Goal: Communication & Community: Answer question/provide support

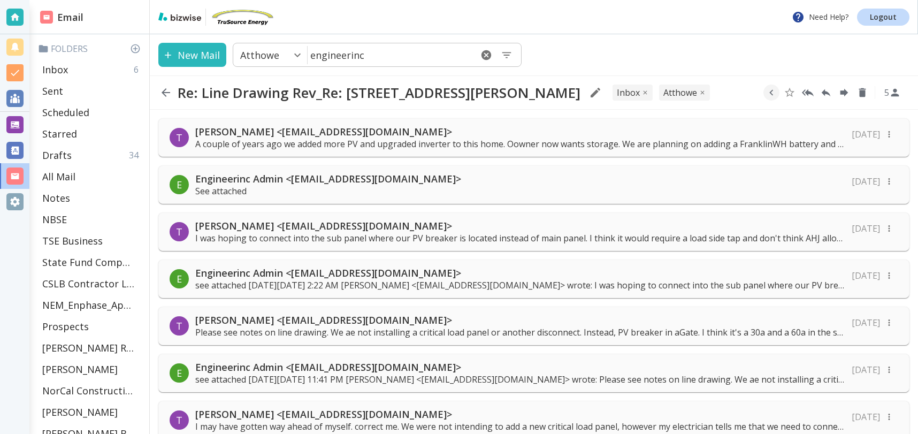
scroll to position [734, 0]
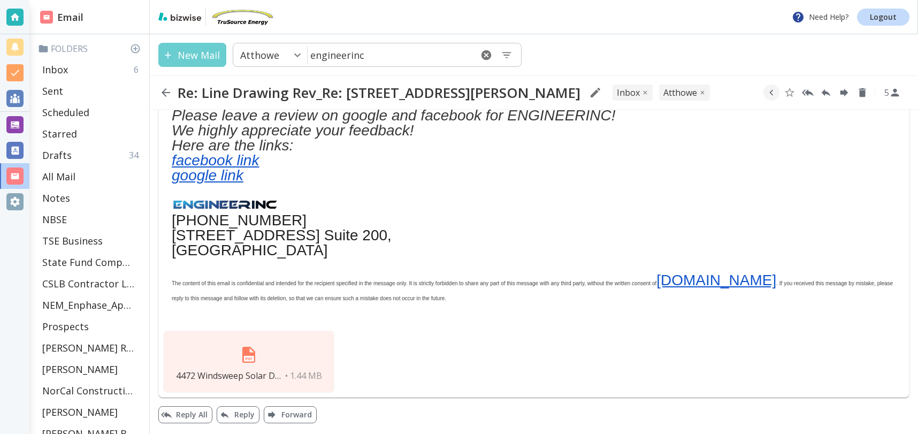
click at [197, 48] on button "New Mail" at bounding box center [192, 55] width 68 height 24
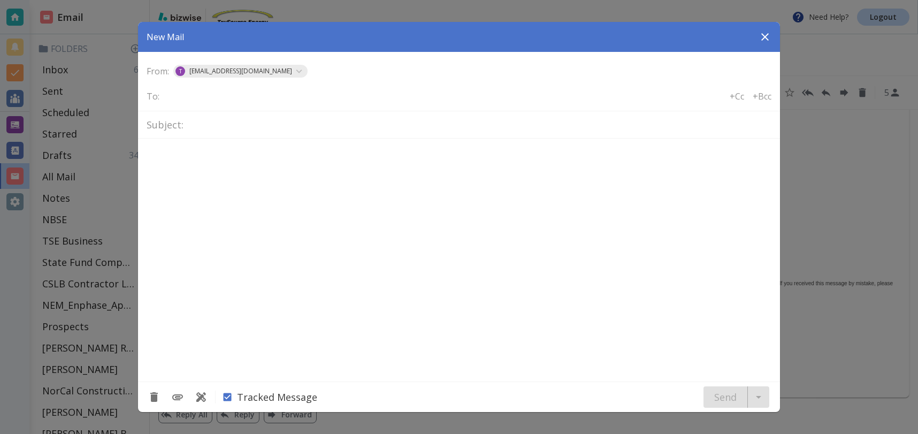
type textarea "<div class="bizwise_content"></div><div class="gmail_signature"><br>--<br><p>Th…"
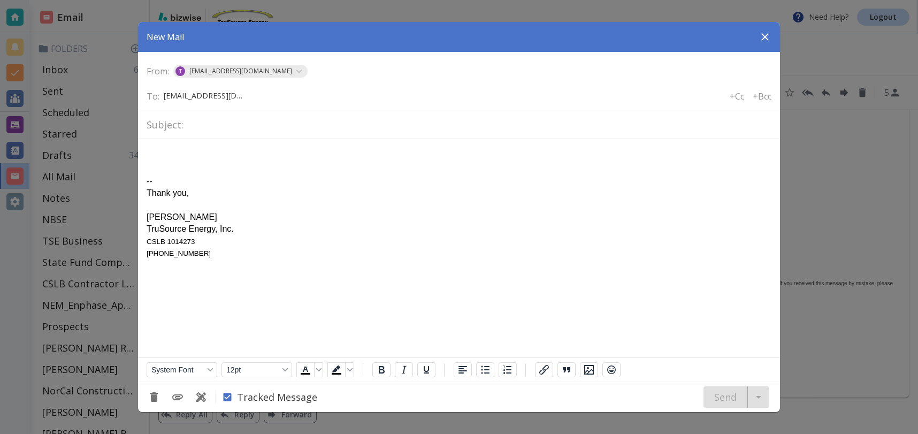
scroll to position [0, 5]
type input "matthelma@hotmail.com"
drag, startPoint x: 193, startPoint y: 123, endPoint x: 210, endPoint y: 130, distance: 18.5
click at [194, 124] on input "text" at bounding box center [480, 125] width 584 height 19
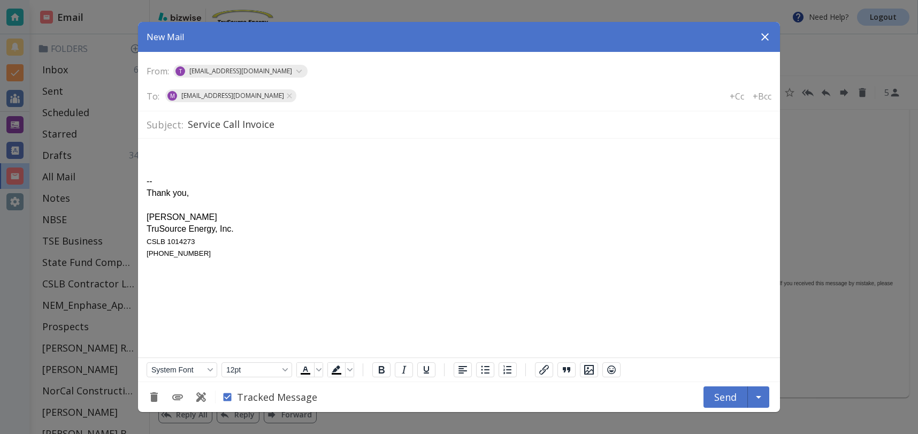
type input "Service Call Invoice"
click at [221, 156] on div "The invoice for the service call invoice has not been paid." at bounding box center [459, 157] width 625 height 12
click at [308, 157] on div "The service call invoice has not been paid." at bounding box center [459, 157] width 625 height 12
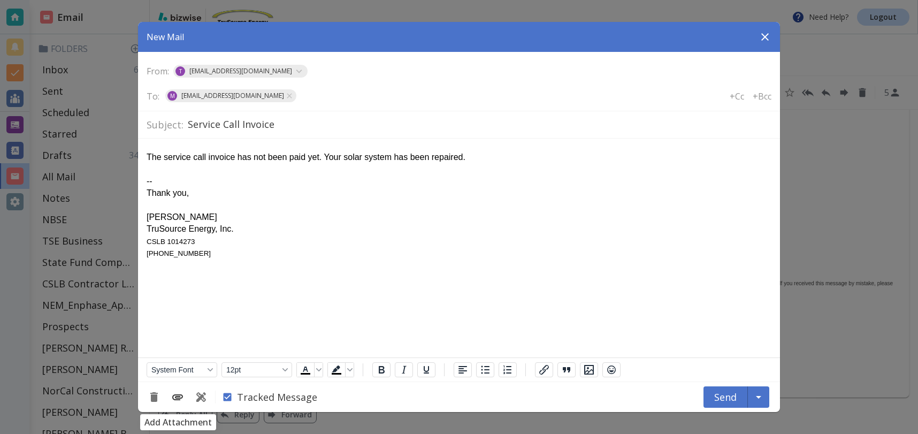
click at [182, 394] on icon "Add Attachment" at bounding box center [177, 397] width 13 height 13
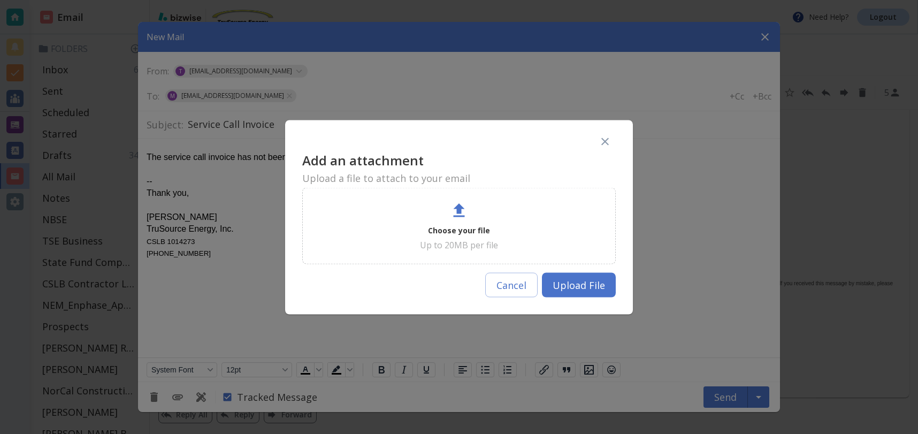
click at [456, 227] on p "Choose your file" at bounding box center [459, 230] width 62 height 13
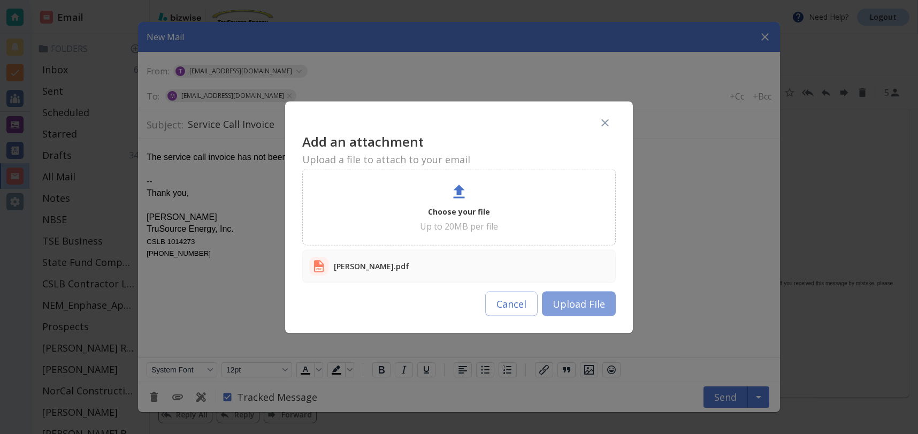
drag, startPoint x: 567, startPoint y: 308, endPoint x: 379, endPoint y: 176, distance: 230.0
click at [567, 308] on button "Upload File" at bounding box center [579, 303] width 74 height 25
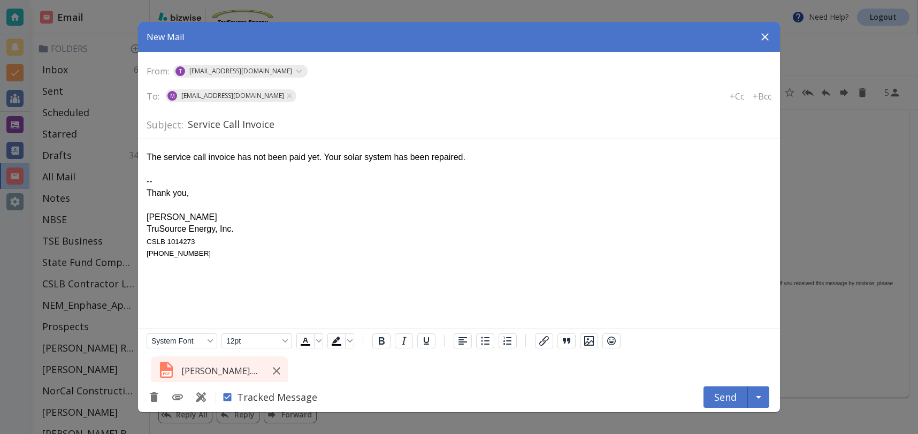
drag, startPoint x: 207, startPoint y: 158, endPoint x: 424, endPoint y: 182, distance: 218.7
click at [208, 158] on div "The service call invoice has not been paid yet. Your solar system has been repa…" at bounding box center [459, 157] width 625 height 12
drag, startPoint x: 353, startPoint y: 157, endPoint x: 560, endPoint y: 171, distance: 207.1
click at [559, 171] on body "The service call/repair invoice has not been paid yet. Your solar system has be…" at bounding box center [459, 203] width 625 height 112
click at [730, 396] on button "Send" at bounding box center [726, 396] width 44 height 21
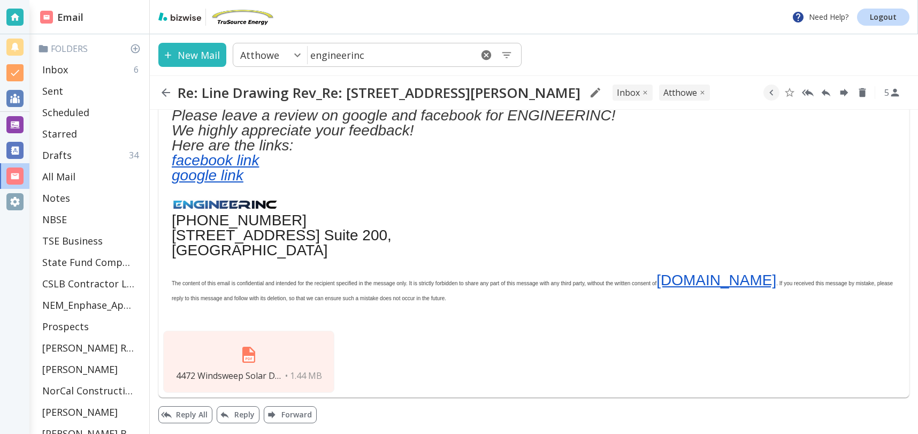
type input "0"
click at [69, 70] on div "Inbox 6" at bounding box center [91, 69] width 107 height 21
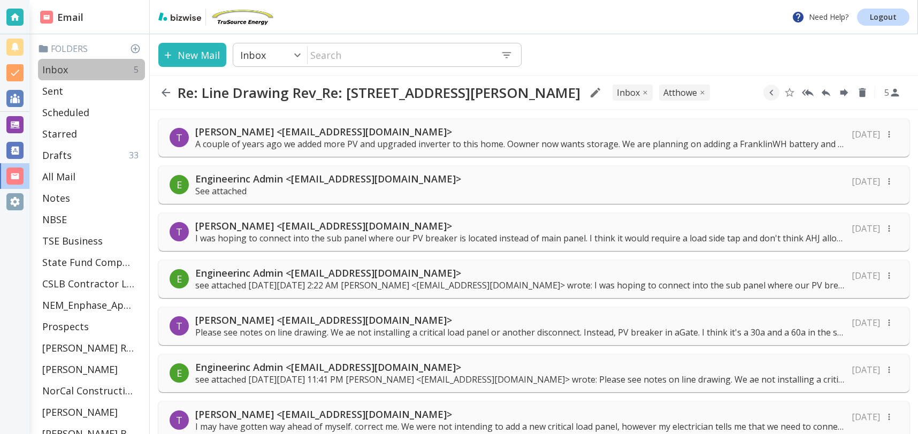
click at [67, 65] on p "Inbox" at bounding box center [55, 69] width 26 height 13
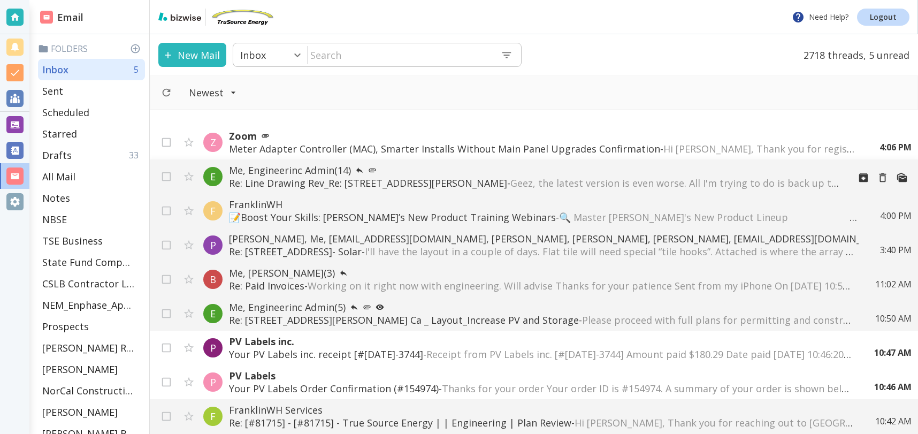
click at [509, 188] on div "Z Zoom Meter Adapter Controller (MAC), Smarter Installs Without Main Panel Upgr…" at bounding box center [534, 280] width 768 height 307
click at [524, 178] on p "Re: Line Drawing Rev_Re: [STREET_ADDRESS] Bethel Island _ ESS - Geez, the lates…" at bounding box center [535, 182] width 612 height 13
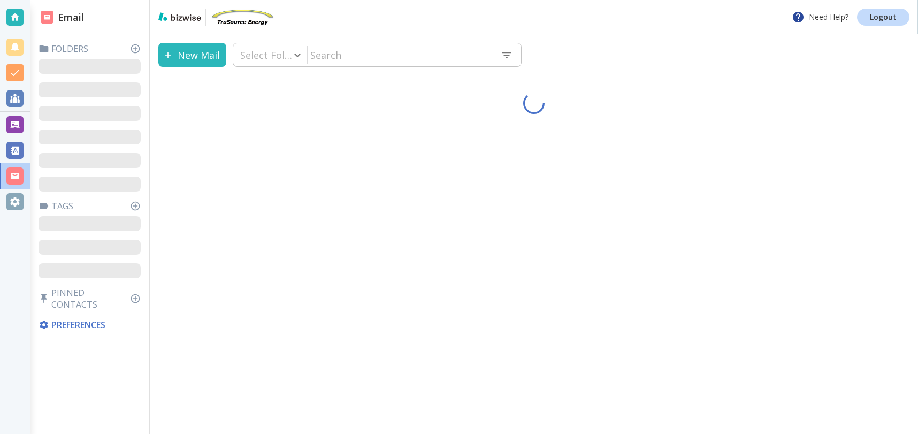
type input "0"
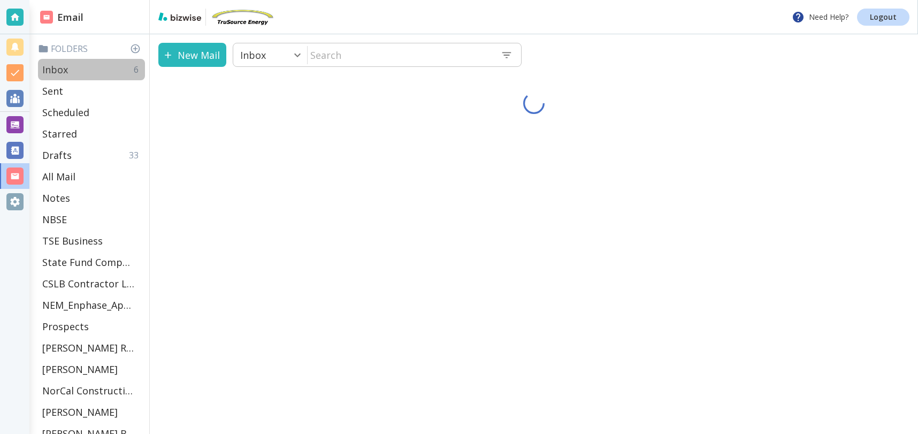
click at [62, 70] on p "Inbox" at bounding box center [55, 69] width 26 height 13
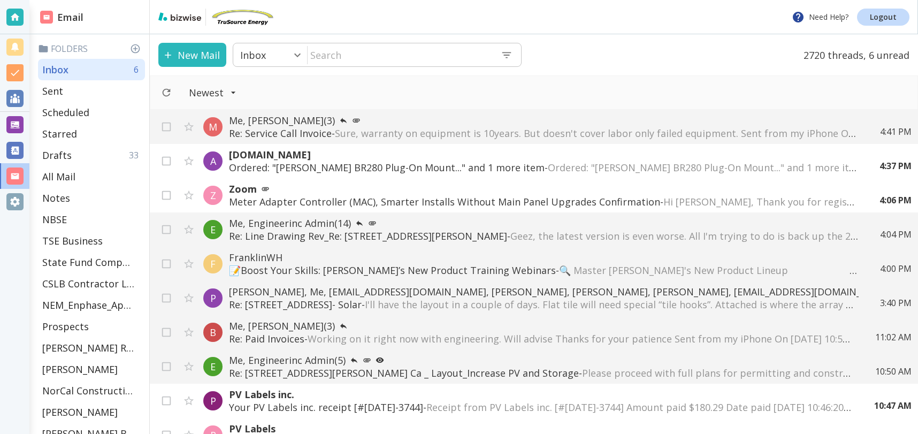
click at [422, 227] on p "Me, Engineerinc Admin (14)" at bounding box center [544, 223] width 630 height 13
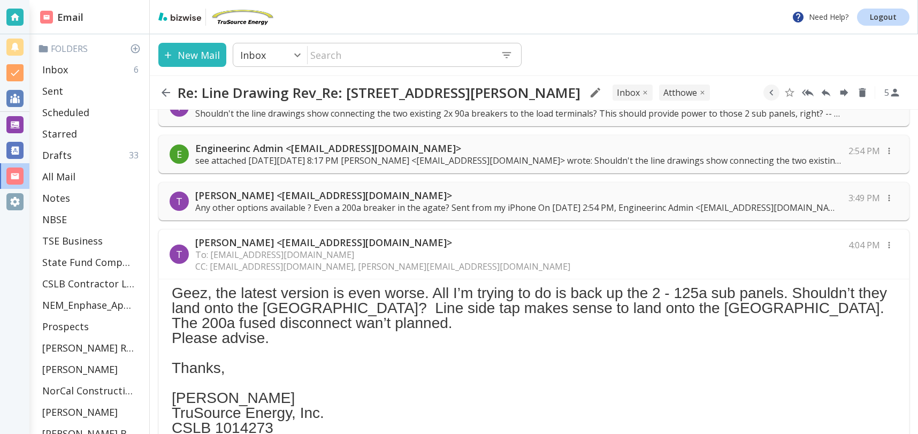
scroll to position [496, 0]
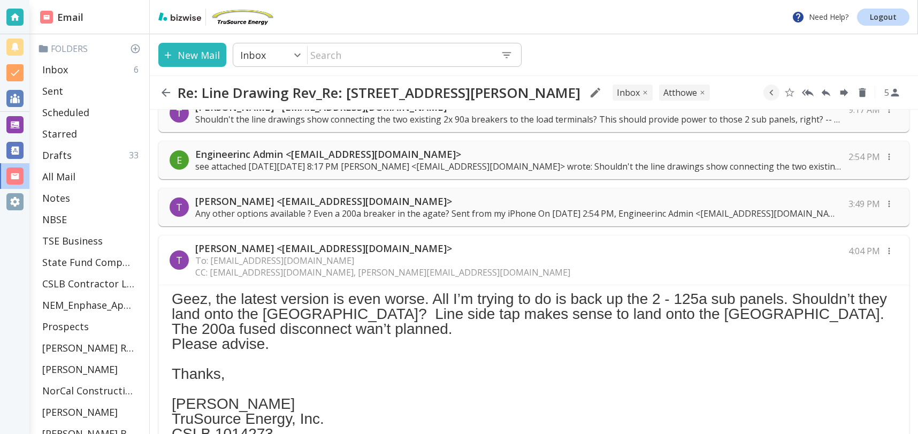
click at [449, 282] on div "T [PERSON_NAME] <[EMAIL_ADDRESS][DOMAIN_NAME]> To: [EMAIL_ADDRESS][DOMAIN_NAME]…" at bounding box center [534, 260] width 750 height 50
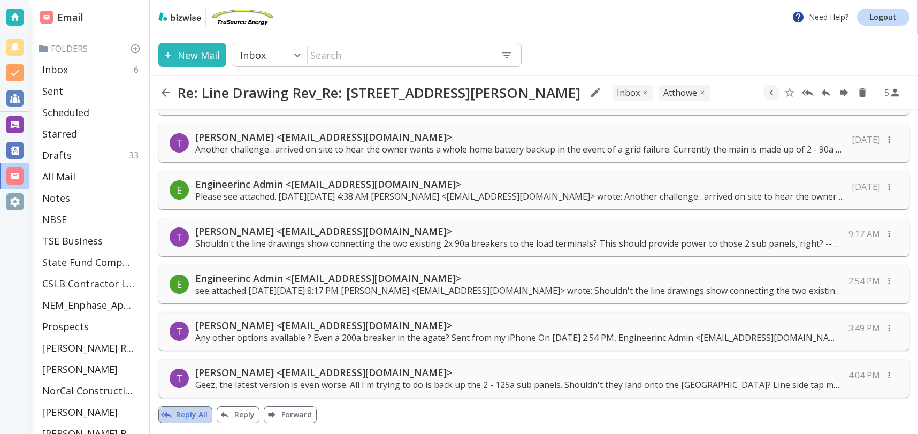
click at [183, 413] on button "Reply All" at bounding box center [185, 414] width 54 height 17
type textarea "<div class="bizwise_content"></div><div class="gmail_signature"><br>--<br><p>Th…"
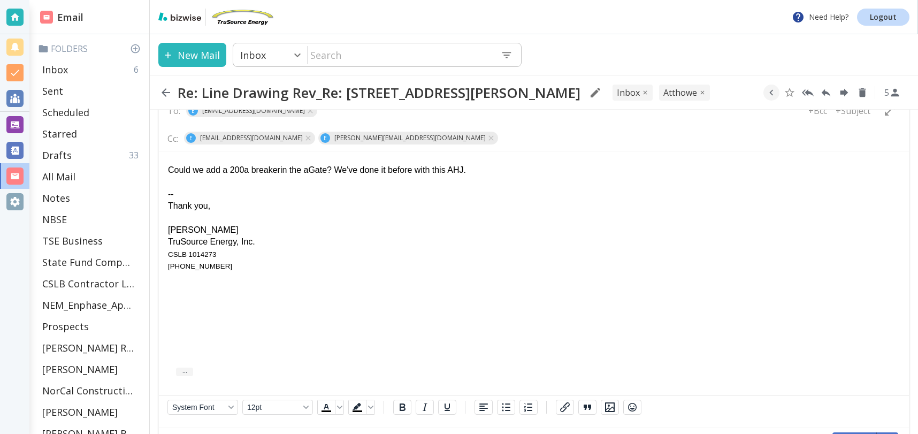
scroll to position [748, 0]
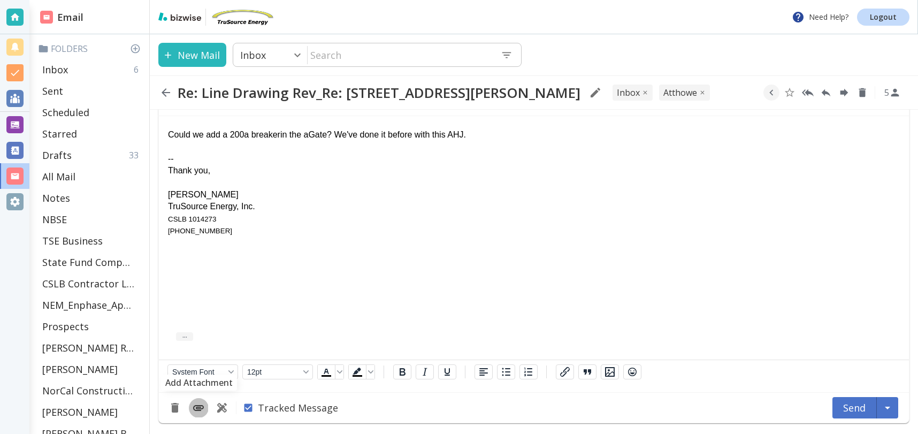
click at [201, 407] on icon "Add Attachment" at bounding box center [198, 408] width 11 height 6
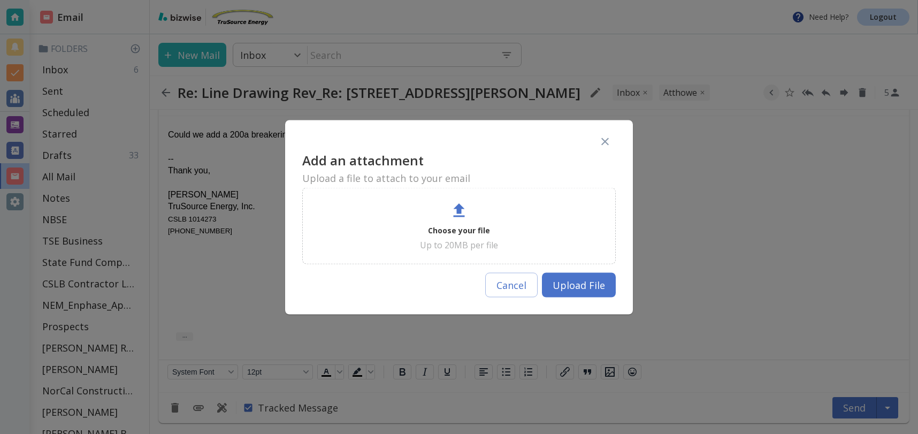
click at [450, 219] on icon at bounding box center [459, 210] width 19 height 19
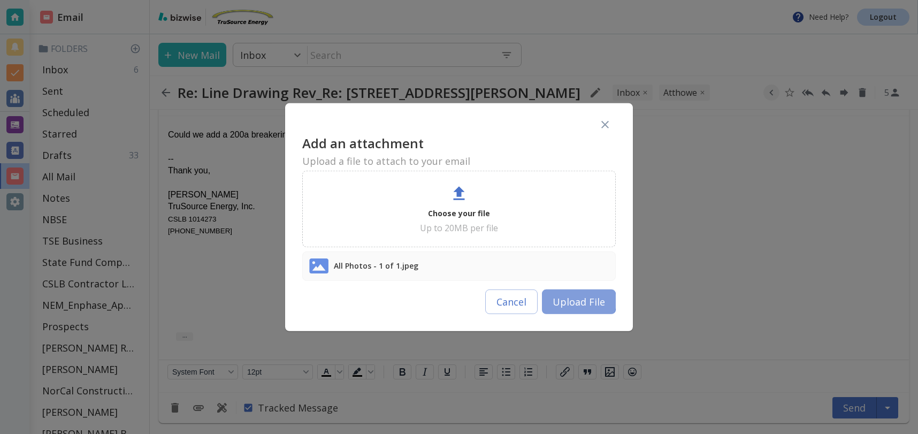
click at [577, 301] on button "Upload File" at bounding box center [579, 302] width 74 height 25
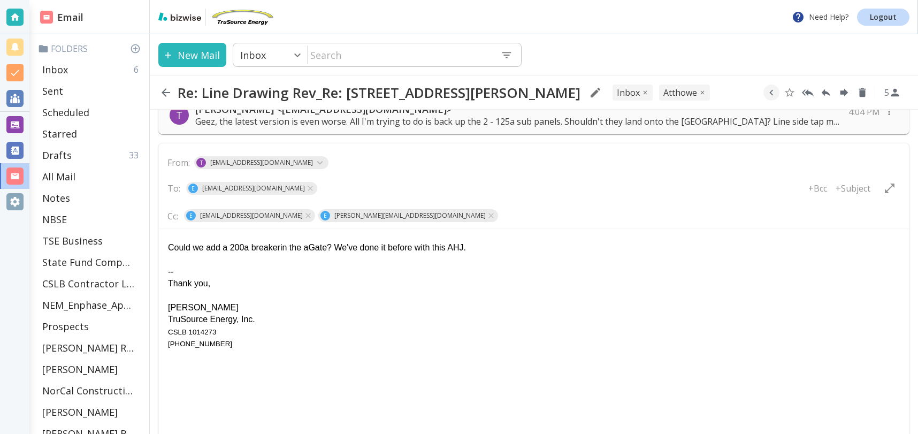
scroll to position [634, 0]
click at [479, 248] on div "Could we add a 200a breakerin the aGate? We've done it before with this AHJ." at bounding box center [534, 248] width 732 height 12
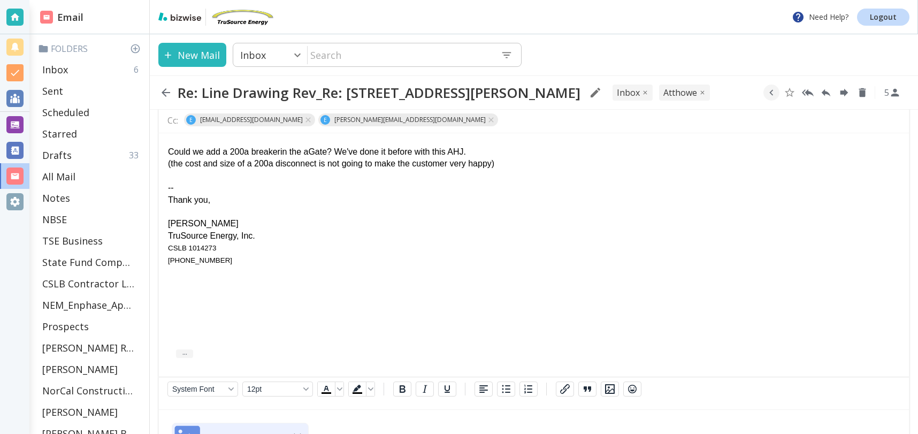
scroll to position [796, 0]
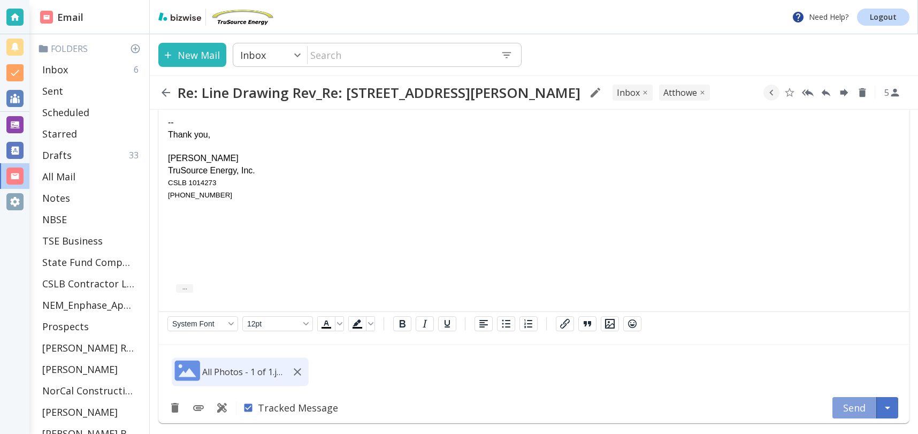
click at [847, 404] on button "Send" at bounding box center [855, 407] width 44 height 21
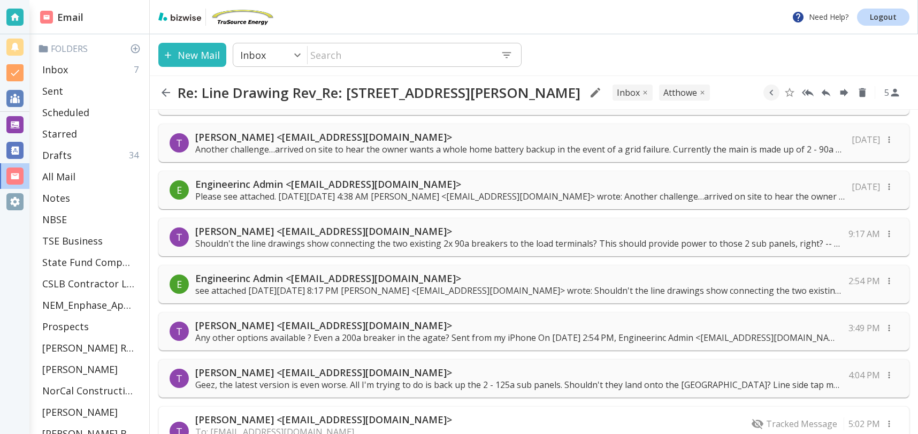
scroll to position [498, 0]
